Goal: Task Accomplishment & Management: Complete application form

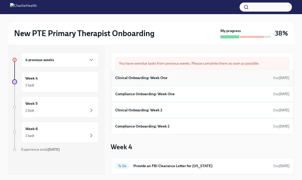
click at [249, 78] on div "Clinical Onboarding: Week One Due [DATE]" at bounding box center [202, 78] width 174 height 8
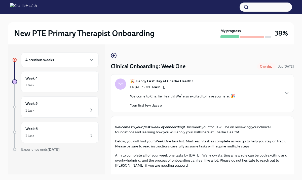
click at [298, 118] on div "New PTE Primary Therapist Onboarding My progress 38% 4 previous weeks Week 4 1 …" at bounding box center [151, 101] width 302 height 174
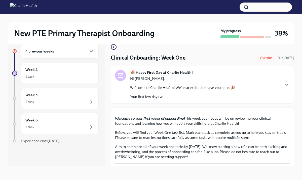
click at [93, 52] on icon "button" at bounding box center [91, 51] width 6 height 6
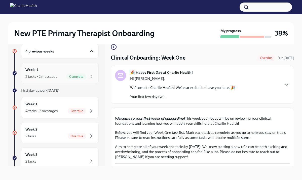
click at [80, 77] on span "Complete" at bounding box center [76, 77] width 20 height 4
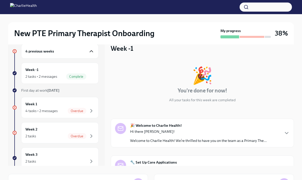
click at [90, 53] on icon "button" at bounding box center [91, 51] width 6 height 6
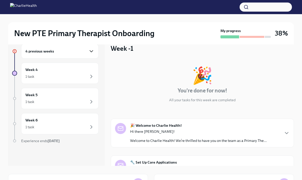
click at [91, 53] on icon "button" at bounding box center [91, 51] width 6 height 6
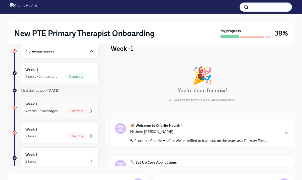
click at [87, 111] on div "Overdue" at bounding box center [81, 111] width 27 height 6
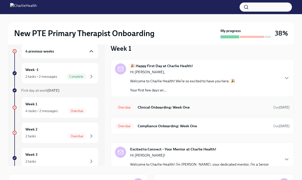
click at [130, 107] on span "Overdue" at bounding box center [124, 107] width 19 height 4
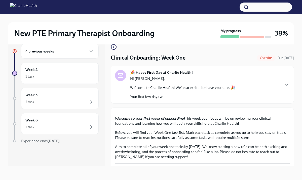
click at [295, 104] on div "New PTE Primary Therapist Onboarding My progress 38% 4 previous weeks Week 4 1 …" at bounding box center [151, 93] width 302 height 174
click at [300, 117] on div "New PTE Primary Therapist Onboarding My progress 38% 4 previous weeks Week 4 1 …" at bounding box center [151, 93] width 302 height 174
click at [252, 112] on button "Zoom image" at bounding box center [202, 112] width 175 height 0
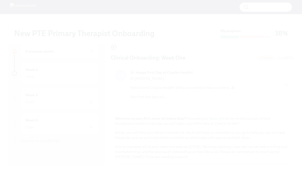
click at [141, 95] on button "Unzoom image" at bounding box center [151, 90] width 302 height 180
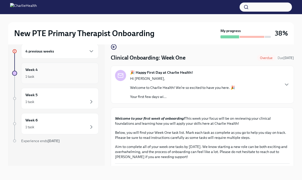
click at [84, 70] on div "Week 4 1 task" at bounding box center [59, 73] width 69 height 13
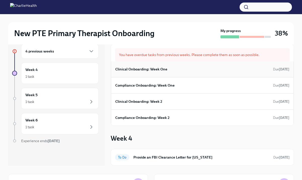
click at [165, 76] on div "Clinical Onboarding: Week One Due [DATE]" at bounding box center [202, 69] width 183 height 16
click at [164, 72] on div "Clinical Onboarding: Week One Due [DATE]" at bounding box center [202, 69] width 174 height 8
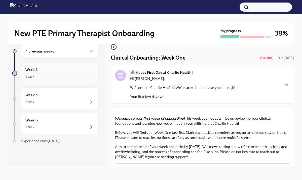
click at [67, 77] on div "1 task" at bounding box center [59, 76] width 69 height 6
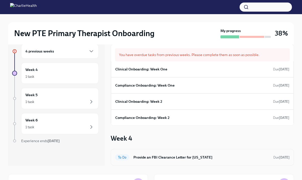
click at [157, 160] on div "To Do Provide an FBI Clearance Letter for Pennsylvania Due in 10 days" at bounding box center [202, 157] width 175 height 8
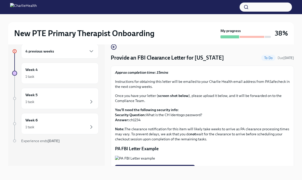
click at [186, 143] on div "Approx completion time: 15mins Instructions for obtaining this letter will be e…" at bounding box center [202, 126] width 175 height 113
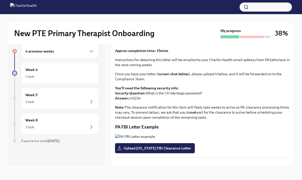
scroll to position [89, 0]
click at [194, 124] on p "PA FBI Letter Example" at bounding box center [202, 127] width 175 height 6
click at [52, 80] on div "Week 4 1 task" at bounding box center [60, 73] width 78 height 21
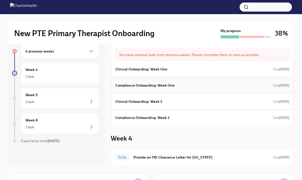
click at [126, 88] on div "Compliance Onboarding: Week One Due Sep 20th" at bounding box center [202, 85] width 174 height 8
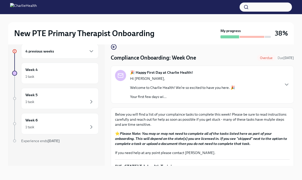
click at [135, 115] on p "Below you will find a list of your complaince tasks to complete this week! Plea…" at bounding box center [202, 119] width 175 height 15
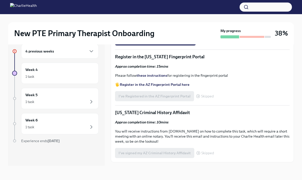
scroll to position [262, 0]
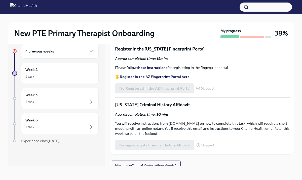
click at [0, 0] on input "Upload the [US_STATE] Telehealth Certificate" at bounding box center [0, 0] width 0 height 0
click at [175, 5] on strong "Access your CPR & First Aid training HERE" at bounding box center [155, 3] width 71 height 5
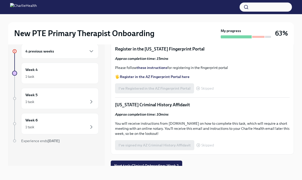
click at [0, 0] on input "Upload the [US_STATE] Telehealth Certificate" at bounding box center [0, 0] width 0 height 0
click at [248, 108] on div "Below you will find a list of your complaince tasks to complete this week! Plea…" at bounding box center [202, 0] width 175 height 300
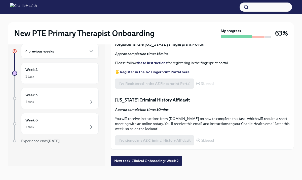
scroll to position [388, 0]
click at [175, 71] on strong "Register in the AZ Fingerprint Portal here" at bounding box center [155, 72] width 70 height 5
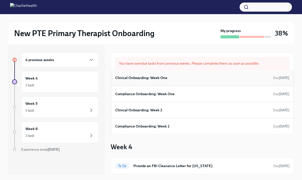
click at [199, 79] on div "Clinical Onboarding: Week One Due [DATE]" at bounding box center [202, 78] width 174 height 8
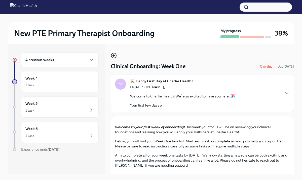
click at [297, 132] on div "New PTE Primary Therapist Onboarding My progress 38% 4 previous weeks Week 4 1 …" at bounding box center [151, 101] width 302 height 174
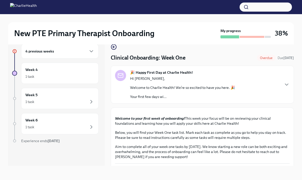
click at [284, 112] on button "Zoom image" at bounding box center [202, 112] width 175 height 0
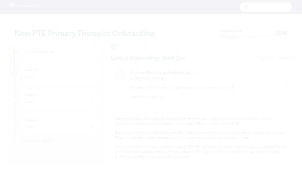
click at [284, 144] on button "Unzoom image" at bounding box center [151, 90] width 302 height 180
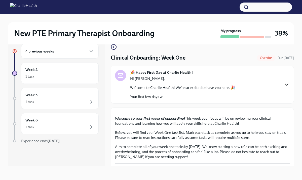
click at [287, 85] on icon "button" at bounding box center [287, 85] width 3 height 2
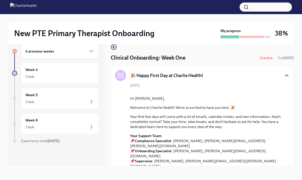
click at [258, 92] on button "Zoom image" at bounding box center [206, 92] width 114 height 0
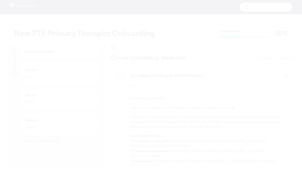
click at [300, 60] on button "Unzoom image" at bounding box center [151, 90] width 302 height 180
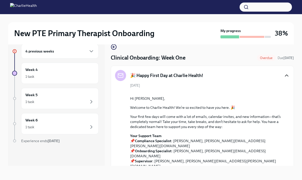
click at [53, 56] on div "4 previous weeks" at bounding box center [60, 51] width 78 height 15
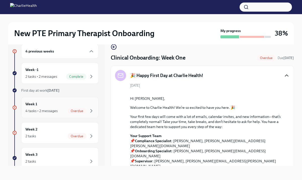
click at [60, 102] on div "Week 1 4 tasks • 2 messages Overdue" at bounding box center [59, 107] width 69 height 13
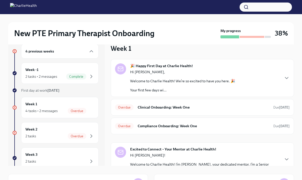
click at [300, 133] on div "New PTE Primary Therapist Onboarding My progress 38% 4 previous weeks Week -1 2…" at bounding box center [151, 125] width 302 height 238
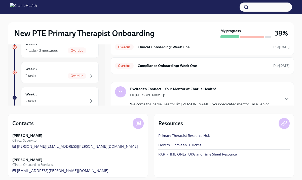
scroll to position [72, 0]
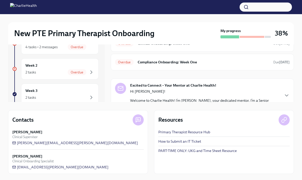
click at [300, 46] on div "New PTE Primary Therapist Onboarding My progress 38% 4 previous weeks Week -1 2…" at bounding box center [151, 61] width 302 height 238
click at [301, 35] on div "New PTE Primary Therapist Onboarding My progress 38% 4 previous weeks Week -1 2…" at bounding box center [151, 61] width 302 height 238
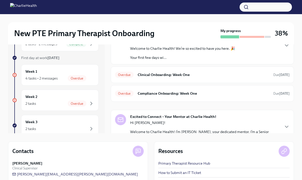
scroll to position [32, 0]
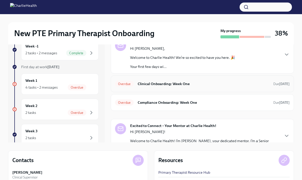
click at [248, 84] on h6 "Clinical Onboarding: Week One" at bounding box center [204, 84] width 132 height 6
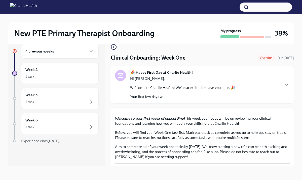
scroll to position [9, 0]
click at [299, 57] on div "New PTE Primary Therapist Onboarding My progress 38% 4 previous weeks Week 4 1 …" at bounding box center [151, 93] width 302 height 174
click at [81, 54] on div "4 previous weeks" at bounding box center [60, 51] width 78 height 15
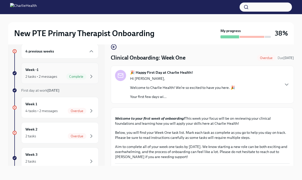
click at [81, 77] on span "Complete" at bounding box center [76, 77] width 20 height 4
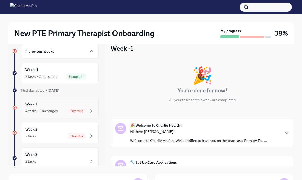
click at [84, 109] on span "Overdue" at bounding box center [77, 111] width 19 height 4
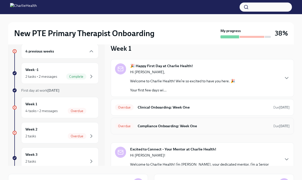
click at [148, 124] on h6 "Compliance Onboarding: Week One" at bounding box center [204, 126] width 132 height 6
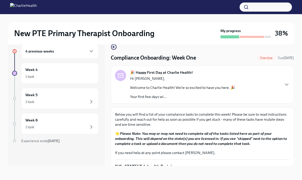
click at [169, 120] on p "Below you will find a list of your complaince tasks to complete this week! Plea…" at bounding box center [202, 119] width 175 height 15
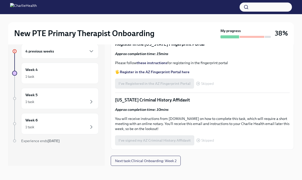
scroll to position [302, 0]
click at [169, 30] on span "Upload CPR/First Aid Training Certificate" at bounding box center [156, 27] width 74 height 5
click at [0, 0] on input "Upload CPR/First Aid Training Certificate" at bounding box center [0, 0] width 0 height 0
click at [220, 74] on p "🖐️ Register in the AZ Fingerprint Portal here" at bounding box center [202, 71] width 175 height 5
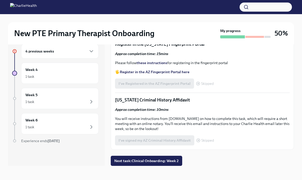
scroll to position [388, 0]
click at [93, 52] on icon "button" at bounding box center [91, 51] width 6 height 6
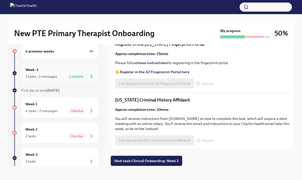
click at [78, 81] on div "Week -1 2 tasks • 2 messages Complete" at bounding box center [60, 73] width 78 height 21
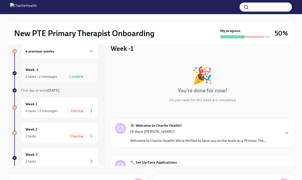
click at [80, 79] on div "Complete" at bounding box center [76, 76] width 20 height 6
click at [72, 104] on div "Week 1 4 tasks • 2 messages Overdue" at bounding box center [59, 107] width 69 height 13
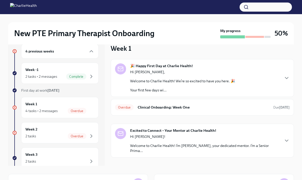
click at [298, 128] on div "New PTE Primary Therapist Onboarding My progress 50% 4 previous weeks Week -1 2…" at bounding box center [151, 125] width 302 height 238
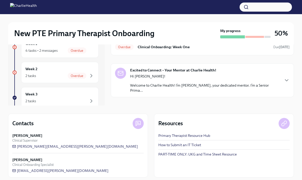
scroll to position [72, 0]
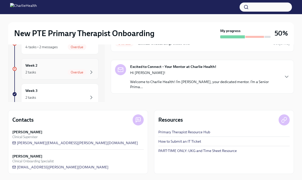
click at [81, 67] on div "Week 2 2 tasks Overdue" at bounding box center [59, 69] width 69 height 13
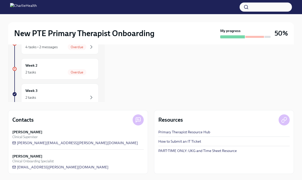
click at [299, 78] on div "New PTE Primary Therapist Onboarding My progress 50% 4 previous weeks Week -1 2…" at bounding box center [151, 61] width 302 height 238
click at [85, 94] on div "Week 3 2 tasks" at bounding box center [59, 94] width 69 height 13
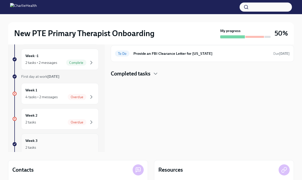
scroll to position [22, 0]
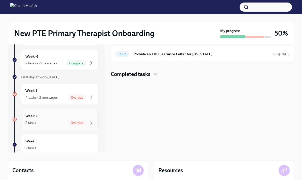
click at [80, 123] on span "Overdue" at bounding box center [77, 123] width 19 height 4
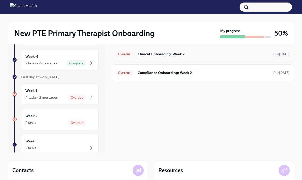
click at [147, 58] on div "Overdue Clinical Onboarding: Week 2 Due [DATE]" at bounding box center [203, 54] width 184 height 17
click at [147, 72] on h6 "Compliance Onboarding: Week 2" at bounding box center [204, 73] width 132 height 6
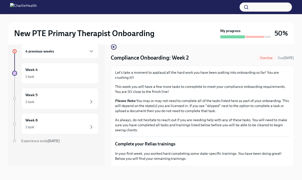
scroll to position [9, 0]
click at [214, 136] on hr at bounding box center [202, 136] width 175 height 0
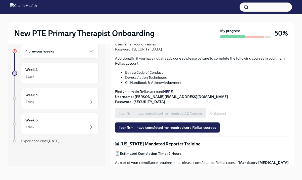
scroll to position [192, 0]
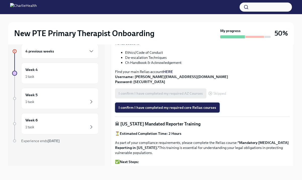
click at [201, 108] on span "I confirm I have completed my required core Relias courses" at bounding box center [168, 107] width 98 height 5
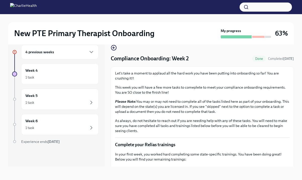
scroll to position [9, 0]
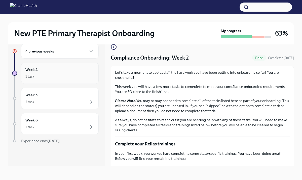
click at [81, 79] on div "1 task" at bounding box center [59, 76] width 69 height 6
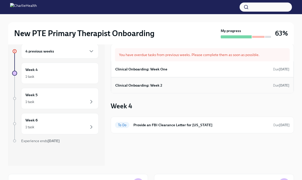
click at [139, 85] on h6 "Clinical Onboarding: Week 2" at bounding box center [138, 85] width 47 height 6
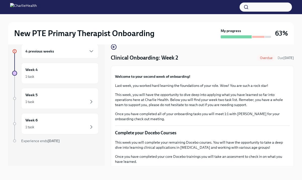
click at [261, 166] on div "4 previous weeks Week 4 1 task Week 5 1 task Week 6 1 task Experience ends [DAT…" at bounding box center [151, 105] width 286 height 138
click at [87, 73] on div "Week 4 1 task" at bounding box center [59, 73] width 69 height 13
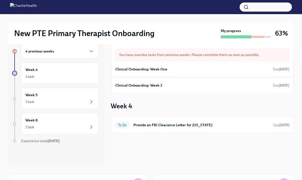
click at [95, 53] on div "4 previous weeks" at bounding box center [60, 51] width 78 height 15
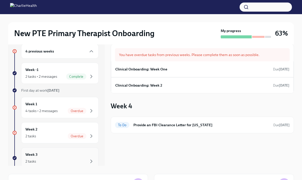
click at [63, 155] on div "Week 3 2 tasks" at bounding box center [59, 157] width 69 height 13
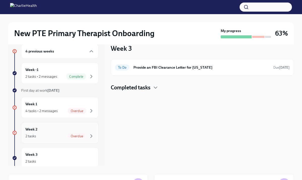
click at [66, 135] on div "2 tasks Overdue" at bounding box center [59, 136] width 69 height 6
click at [69, 109] on span "Overdue" at bounding box center [77, 111] width 19 height 4
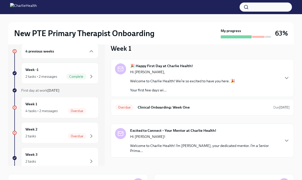
click at [75, 84] on div "4 previous weeks Week -1 2 tasks • 2 messages Complete First day at work [DATE]…" at bounding box center [55, 158] width 87 height 229
click at [64, 155] on div "Week 3 2 tasks" at bounding box center [59, 157] width 69 height 13
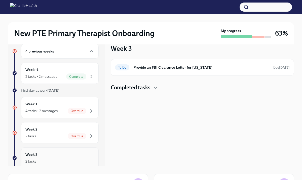
click at [64, 155] on div "Week 3 2 tasks" at bounding box center [59, 157] width 69 height 13
click at [102, 149] on div "4 previous weeks Week -1 2 tasks • 2 messages Complete First day at work [DATE]…" at bounding box center [56, 101] width 97 height 130
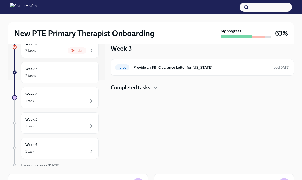
scroll to position [91, 0]
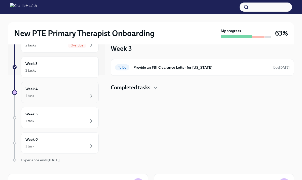
click at [83, 98] on div "1 task" at bounding box center [59, 96] width 69 height 6
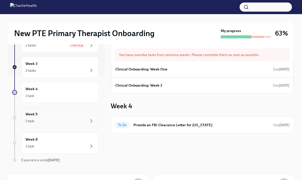
click at [77, 123] on div "1 task" at bounding box center [59, 121] width 69 height 6
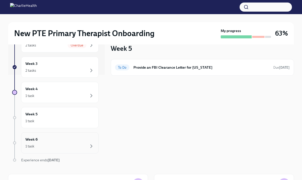
click at [76, 147] on div "1 task" at bounding box center [59, 146] width 69 height 6
click at [90, 44] on icon "button" at bounding box center [91, 45] width 6 height 6
